Goal: Find specific page/section: Locate a particular part of the current website

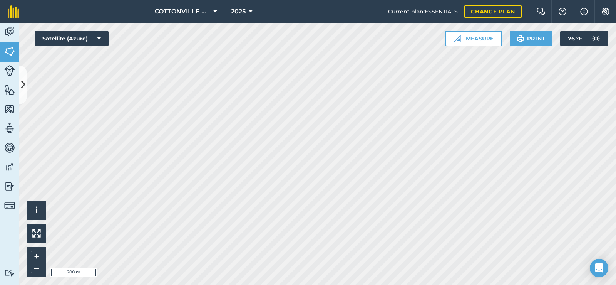
click at [324, 0] on html "COTTONVILLE PLANTING COMPANY, LLC 2025 Current plan : ESSENTIALS Change plan Fa…" at bounding box center [308, 142] width 616 height 285
click at [370, 284] on html "COTTONVILLE PLANTING COMPANY, LLC 2025 Current plan : ESSENTIALS Change plan Fa…" at bounding box center [308, 142] width 616 height 285
click at [353, 284] on html "COTTONVILLE PLANTING COMPANY, LLC 2025 Current plan : ESSENTIALS Change plan Fa…" at bounding box center [308, 142] width 616 height 285
click at [20, 84] on button at bounding box center [23, 84] width 8 height 39
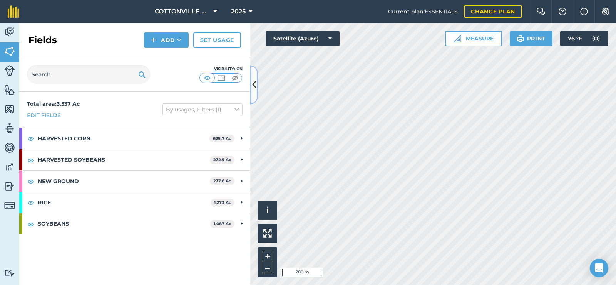
click at [253, 84] on icon at bounding box center [254, 84] width 4 height 13
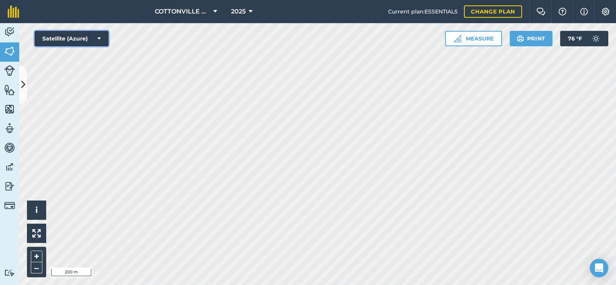
click at [92, 39] on button "Satellite (Azure)" at bounding box center [72, 38] width 74 height 15
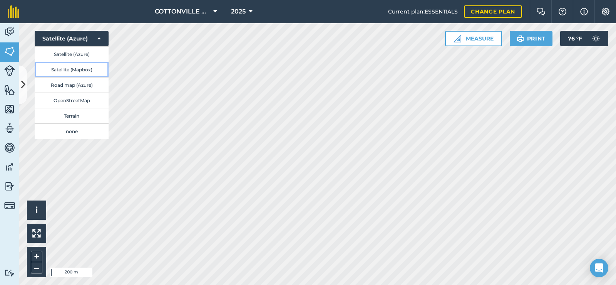
click at [90, 66] on button "Satellite (Mapbox)" at bounding box center [72, 69] width 74 height 15
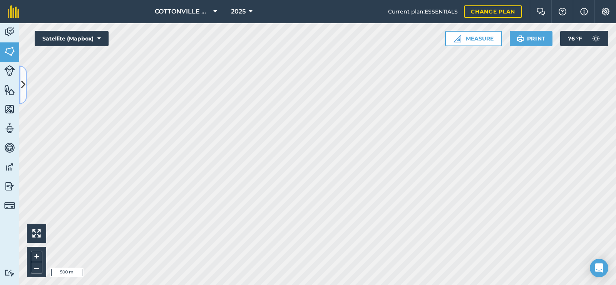
click at [22, 79] on icon at bounding box center [23, 84] width 4 height 13
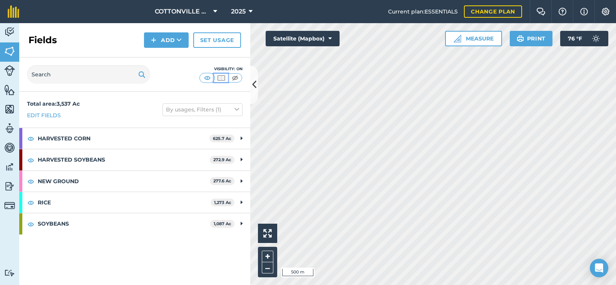
click at [220, 75] on img at bounding box center [221, 78] width 10 height 8
click at [252, 80] on icon at bounding box center [254, 84] width 4 height 13
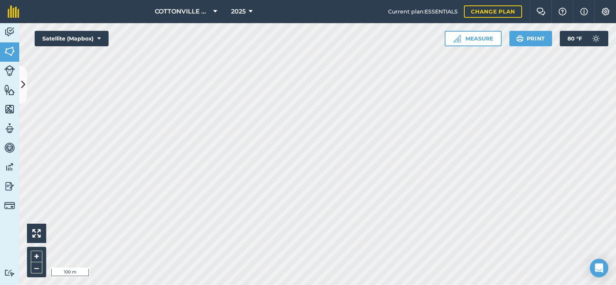
click at [282, 284] on html "COTTONVILLE PLANTING COMPANY, LLC 2025 Current plan : ESSENTIALS Change plan Fa…" at bounding box center [308, 142] width 616 height 285
click at [304, 284] on html "COTTONVILLE PLANTING COMPANY, LLC 2025 Current plan : ESSENTIALS Change plan Fa…" at bounding box center [308, 142] width 616 height 285
click at [384, 284] on html "COTTONVILLE PLANTING COMPANY, LLC 2025 Current plan : ESSENTIALS Change plan Fa…" at bounding box center [308, 142] width 616 height 285
click at [393, 284] on html "COTTONVILLE PLANTING COMPANY, LLC 2025 Current plan : ESSENTIALS Change plan Fa…" at bounding box center [308, 142] width 616 height 285
